Goal: Task Accomplishment & Management: Manage account settings

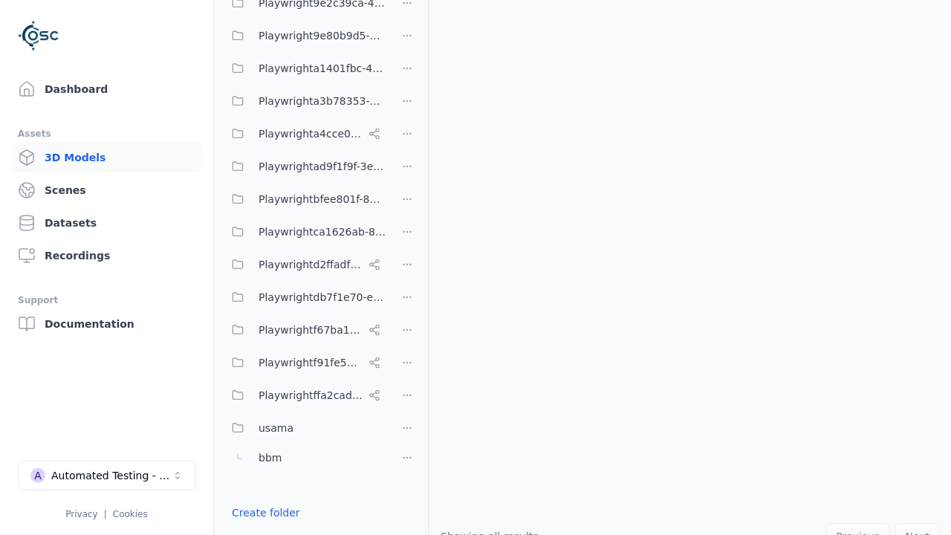
click at [261, 513] on link "Create folder" at bounding box center [266, 512] width 68 height 15
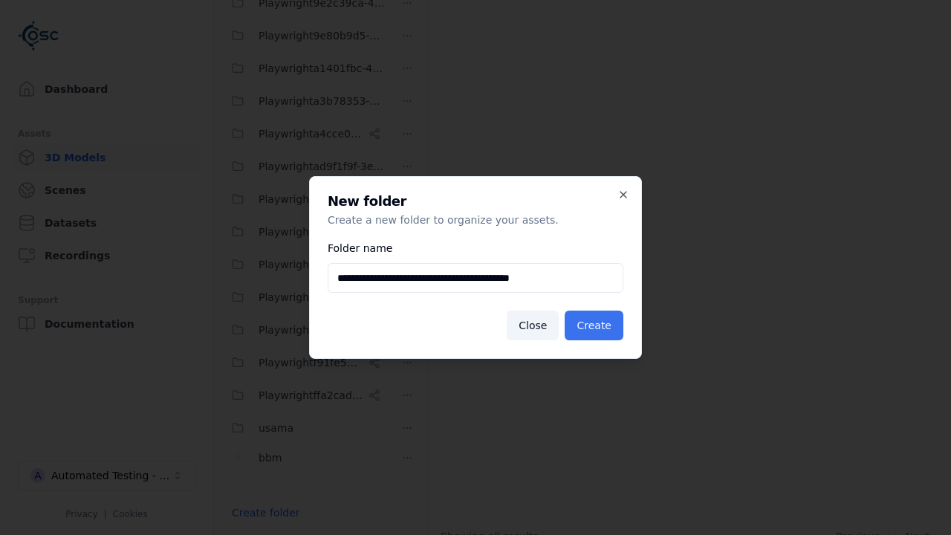
type input "**********"
click at [597, 325] on button "Create" at bounding box center [594, 326] width 59 height 30
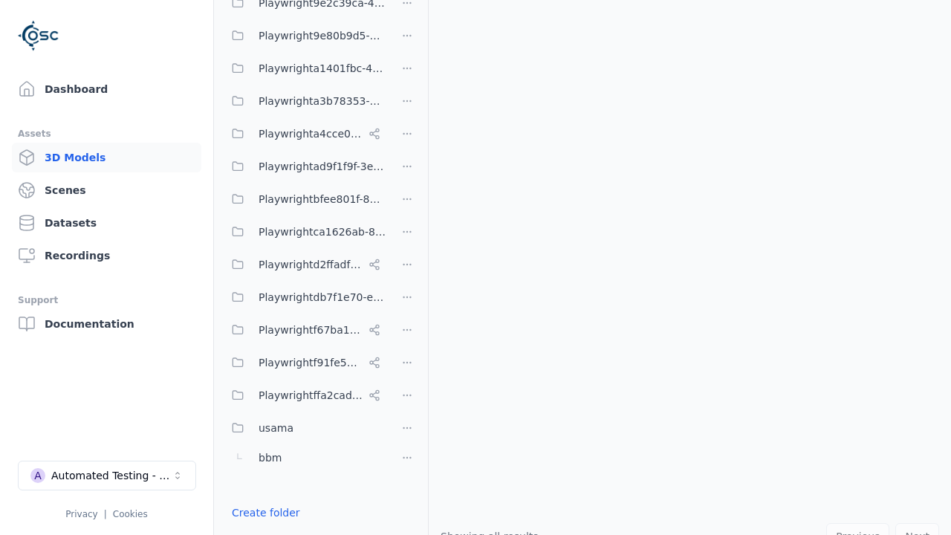
click at [261, 526] on button "Done editing" at bounding box center [265, 539] width 85 height 27
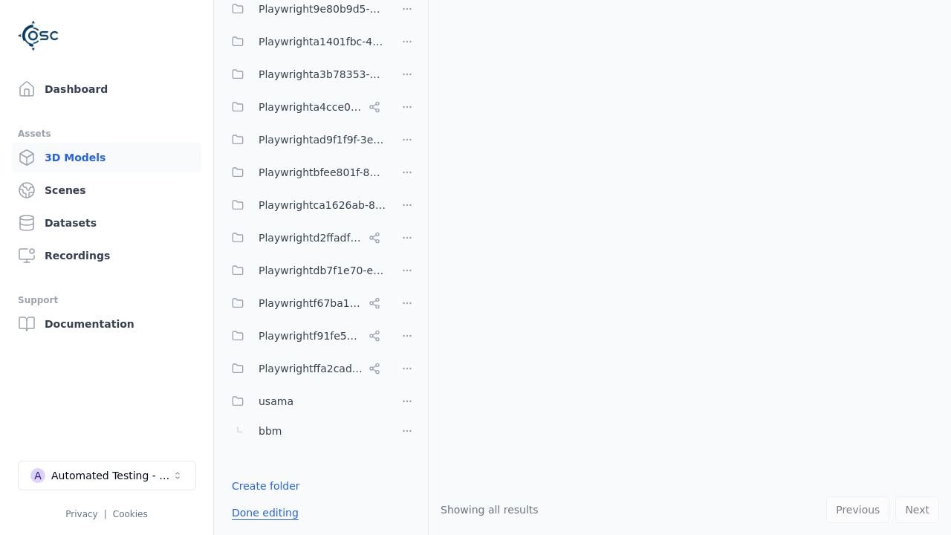
click at [248, 513] on button "Done editing" at bounding box center [265, 512] width 85 height 27
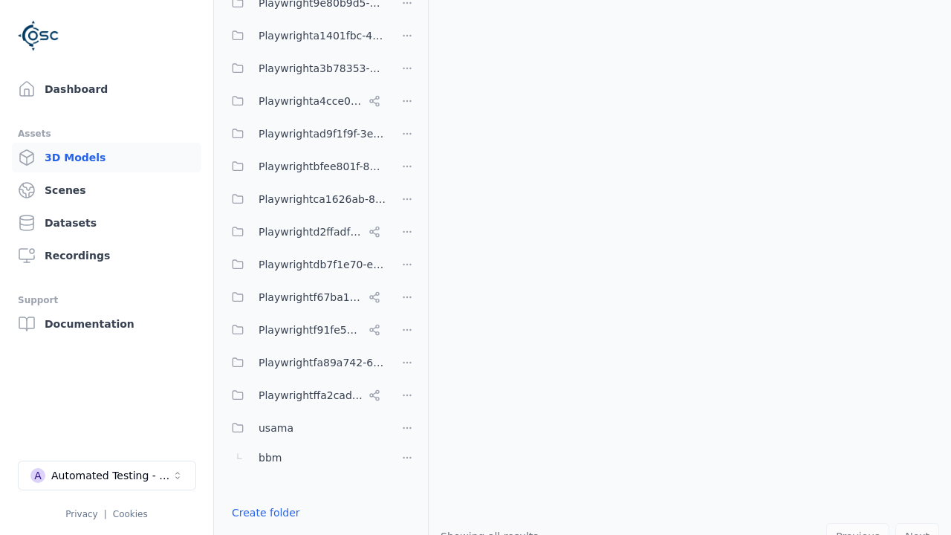
click at [407, 363] on html "Support Dashboard Assets 3D Models Scenes Datasets Recordings Support Documenta…" at bounding box center [475, 267] width 951 height 535
click at [407, 417] on div "Rename" at bounding box center [413, 417] width 100 height 24
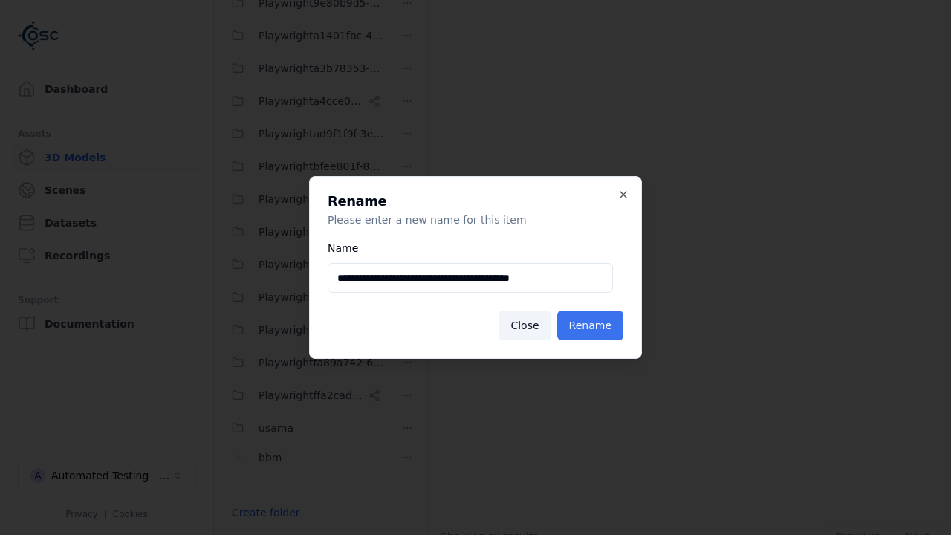
type input "**********"
click at [593, 325] on button "Rename" at bounding box center [590, 326] width 66 height 30
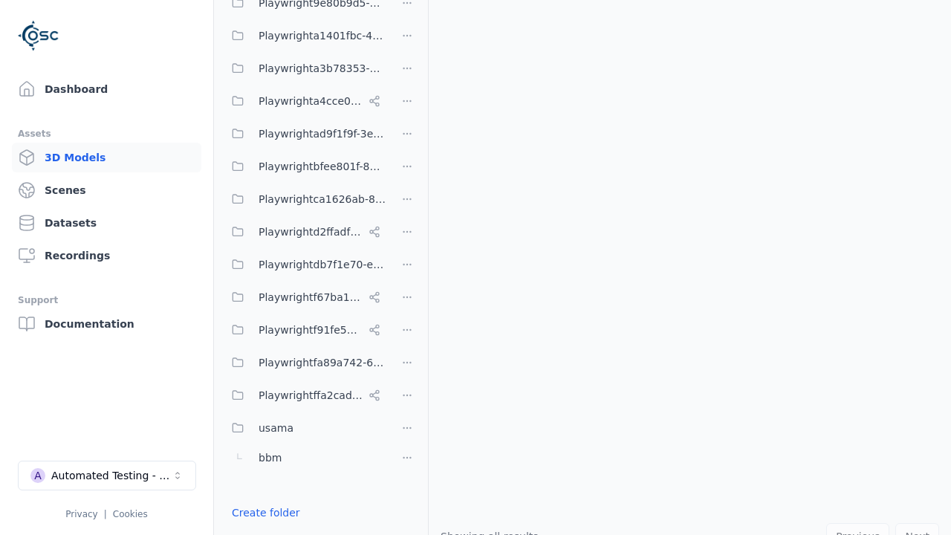
click at [261, 526] on button "Done editing" at bounding box center [265, 539] width 85 height 27
click at [248, 526] on button "Done editing" at bounding box center [265, 539] width 85 height 27
